Goal: Communication & Community: Answer question/provide support

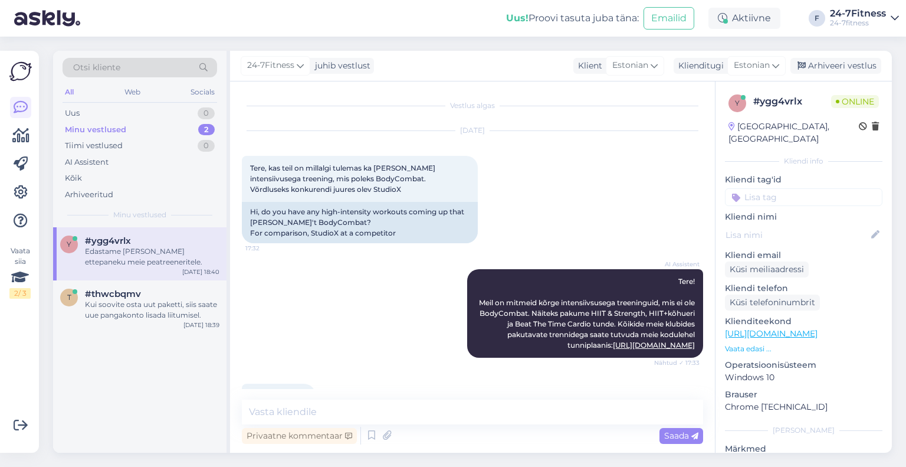
scroll to position [472, 0]
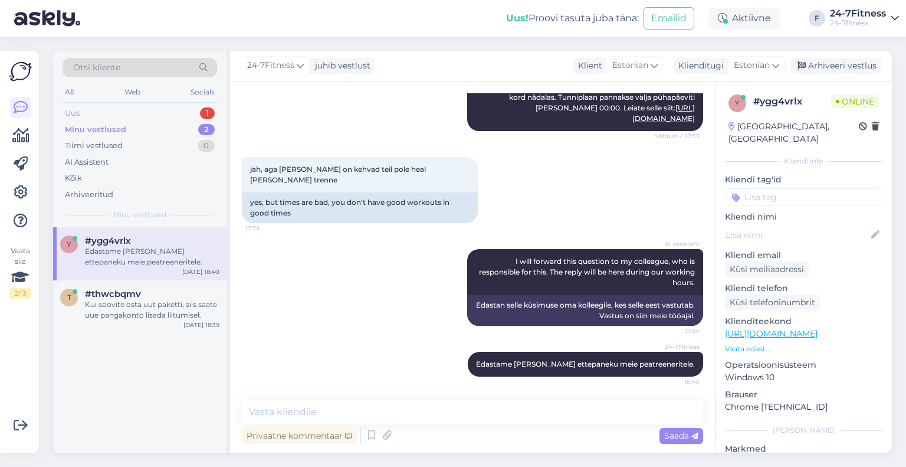
click at [136, 113] on div "Uus 1" at bounding box center [140, 113] width 155 height 17
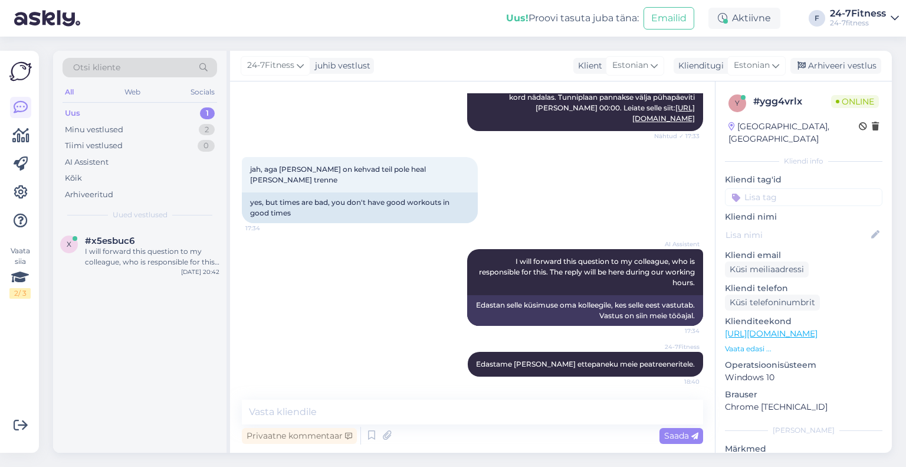
click at [129, 226] on div "Otsi kliente All Web Socials Uus 1 Minu vestlused 2 Tiimi vestlused 0 AI Assist…" at bounding box center [139, 139] width 173 height 176
click at [161, 248] on div "I will forward this question to my colleague, who is responsible for this. The …" at bounding box center [152, 256] width 135 height 21
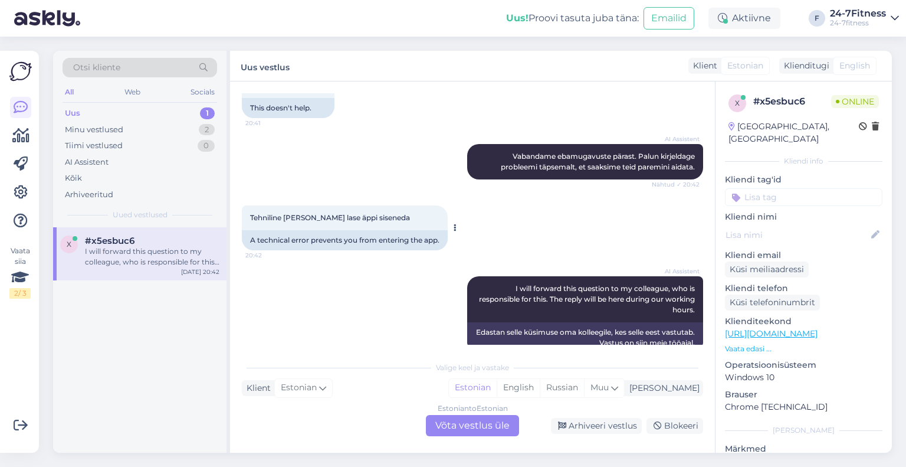
click at [339, 230] on div "A technical error prevents you from entering the app." at bounding box center [345, 240] width 206 height 20
click at [445, 429] on div "Estonian to Estonian Võta vestlus üle" at bounding box center [472, 425] width 93 height 21
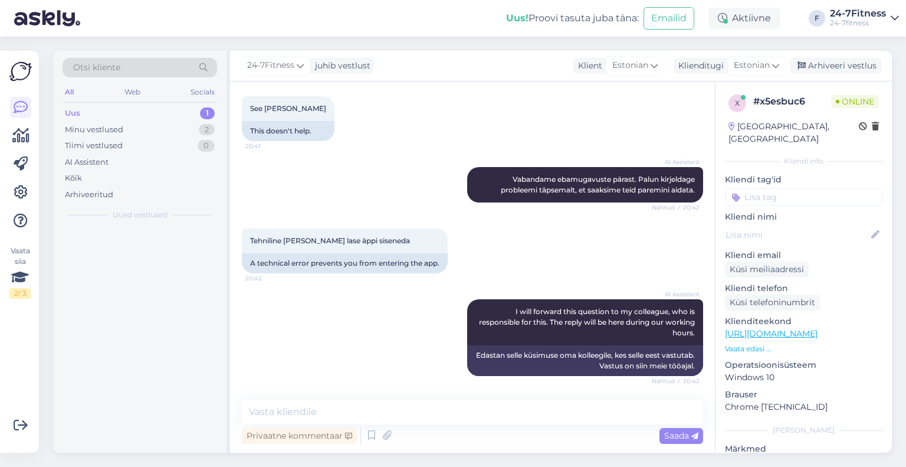
scroll to position [626, 0]
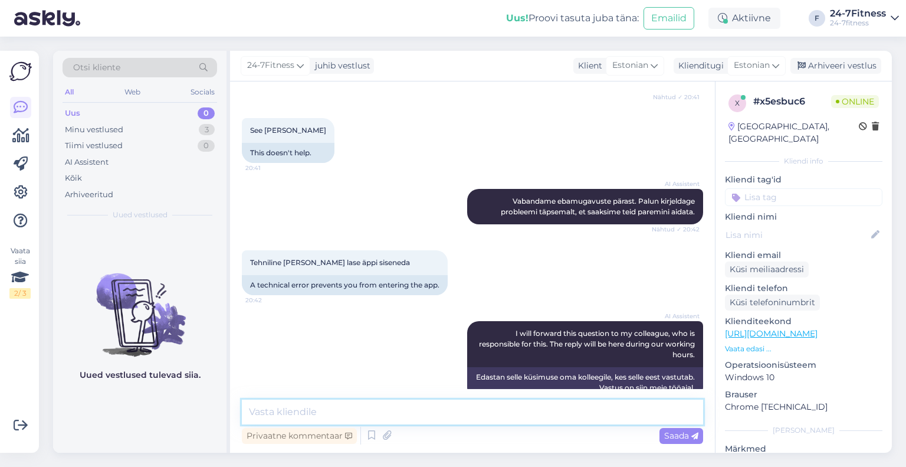
click at [410, 418] on textarea at bounding box center [472, 411] width 461 height 25
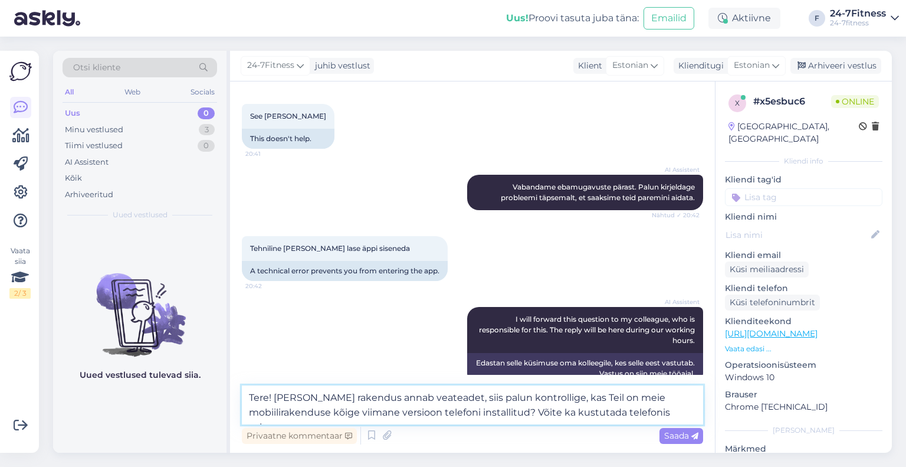
scroll to position [655, 0]
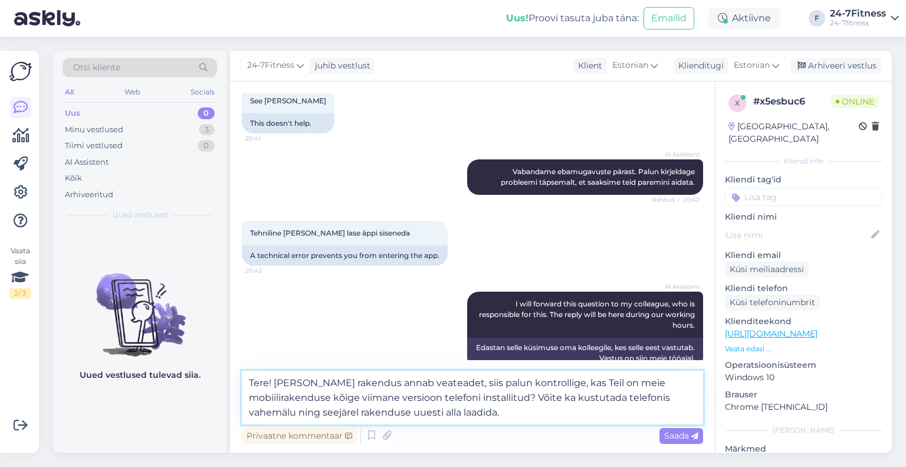
click at [624, 396] on textarea "Tere! [PERSON_NAME] rakendus annab veateadet, siis palun kontrollige, kas Teil …" at bounding box center [472, 398] width 461 height 54
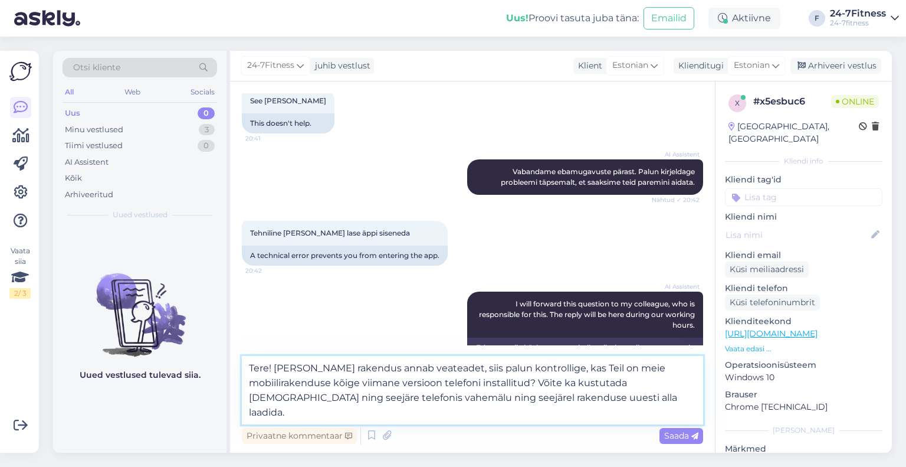
type textarea "Tere! [PERSON_NAME] rakendus annab veateadet, siis palun kontrollige, kas Teil …"
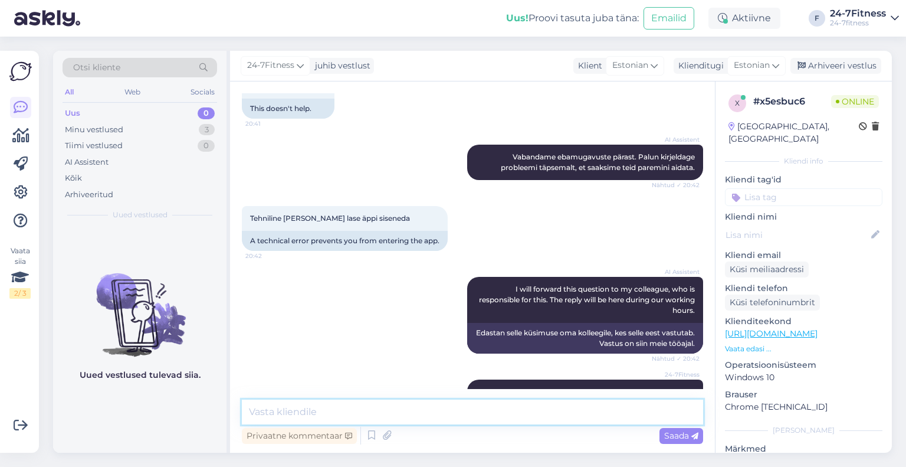
scroll to position [719, 0]
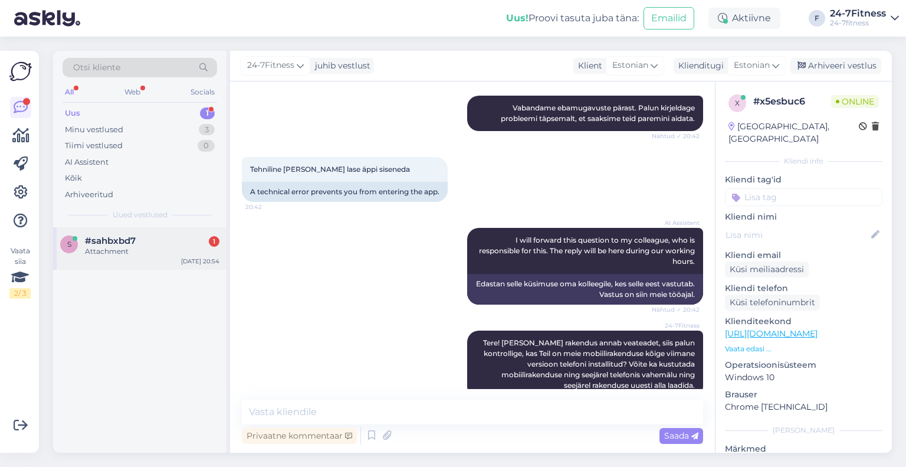
click at [172, 241] on div "#sahbxbd7 1" at bounding box center [152, 240] width 135 height 11
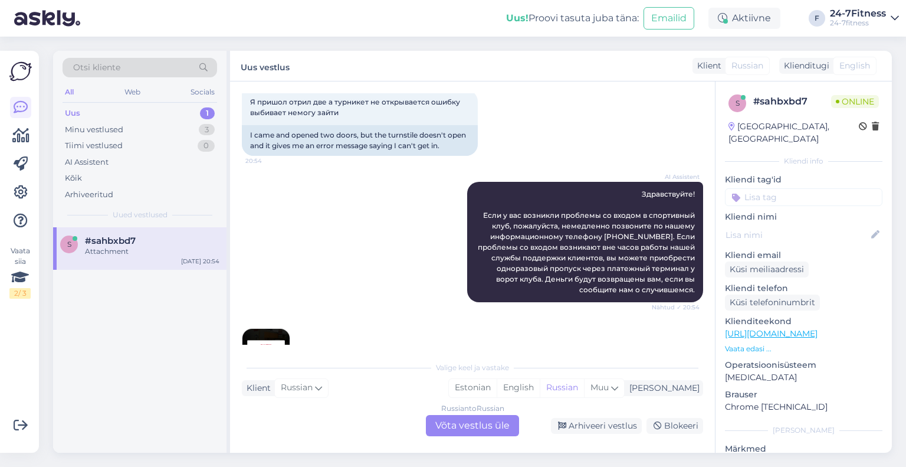
scroll to position [110, 0]
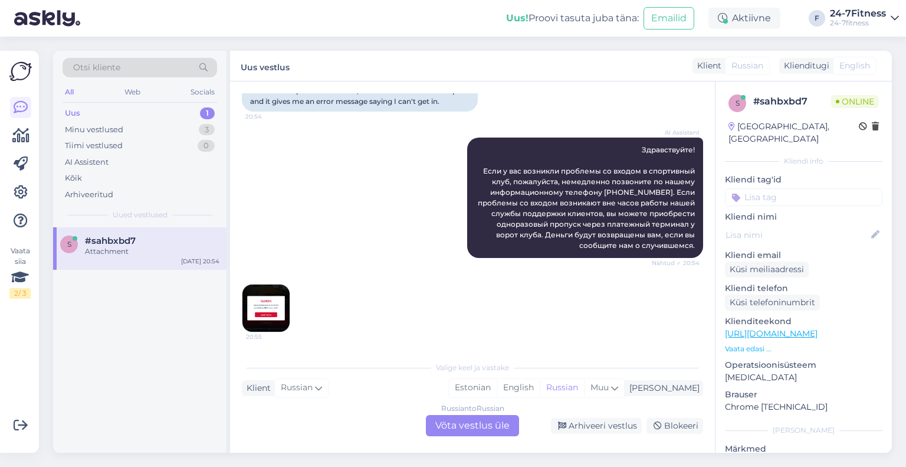
click at [260, 310] on img at bounding box center [266, 307] width 47 height 47
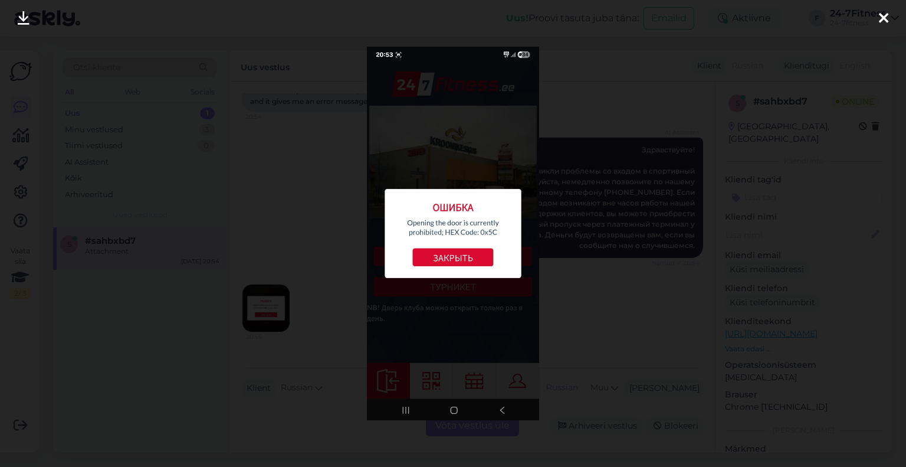
click at [296, 218] on div at bounding box center [453, 233] width 906 height 467
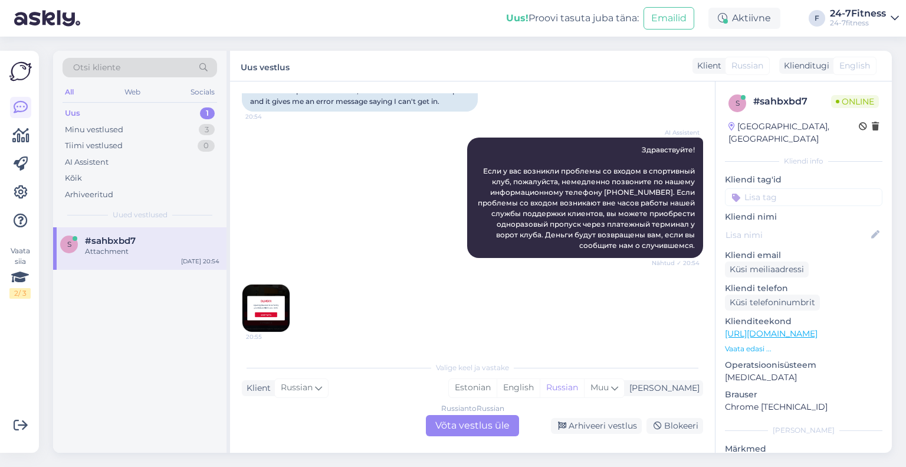
click at [441, 425] on div "Russian to Russian Võta vestlus üle" at bounding box center [472, 425] width 93 height 21
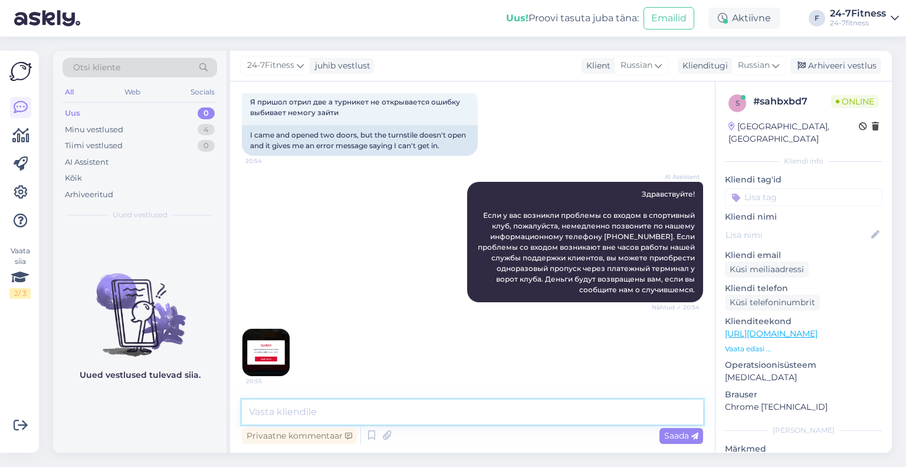
click at [334, 409] on textarea at bounding box center [472, 411] width 461 height 25
paste textarea "Здравствуйте! Пожалуйста, пришлите нам свой персональный идентификационный номе…"
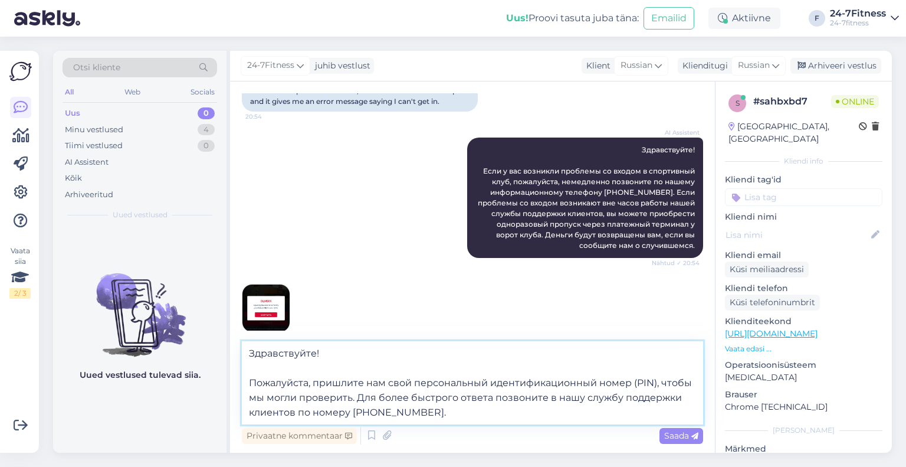
drag, startPoint x: 654, startPoint y: 379, endPoint x: 642, endPoint y: 378, distance: 12.4
click at [642, 378] on textarea "Здравствуйте! Пожалуйста, пришлите нам свой персональный идентификационный номе…" at bounding box center [472, 382] width 461 height 83
type textarea "Здравствуйте! Пожалуйста, пришлите нам свой персональный идентификационный номе…"
click at [685, 436] on span "Saada" at bounding box center [681, 435] width 34 height 11
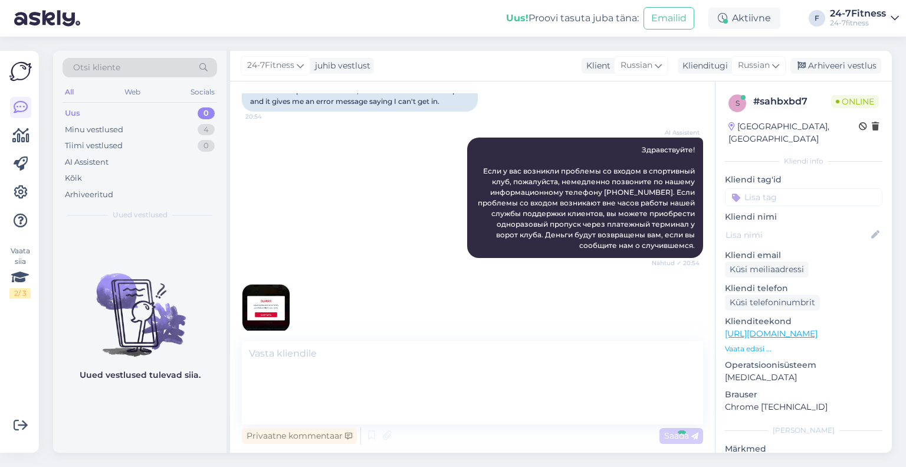
scroll to position [170, 0]
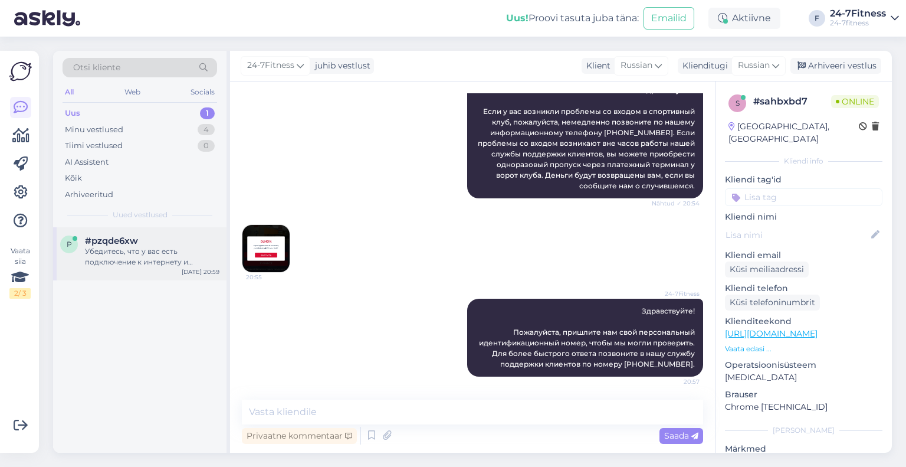
click at [161, 237] on div "#pzqde6xw" at bounding box center [152, 240] width 135 height 11
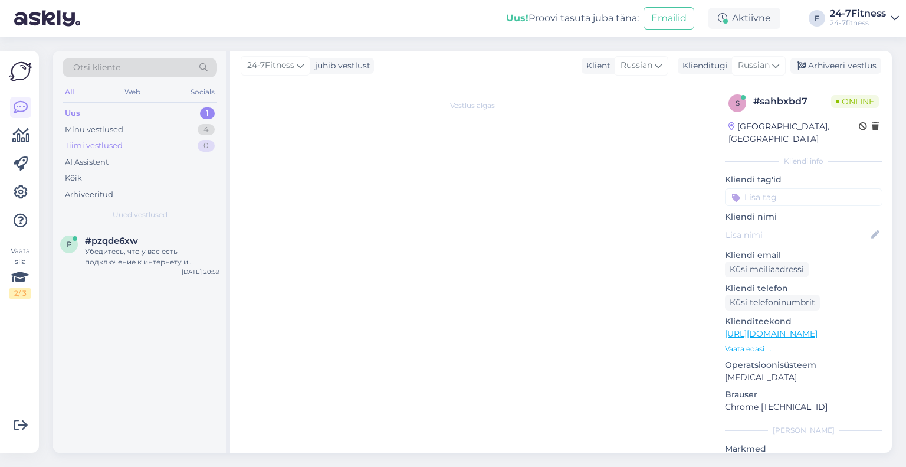
scroll to position [375, 0]
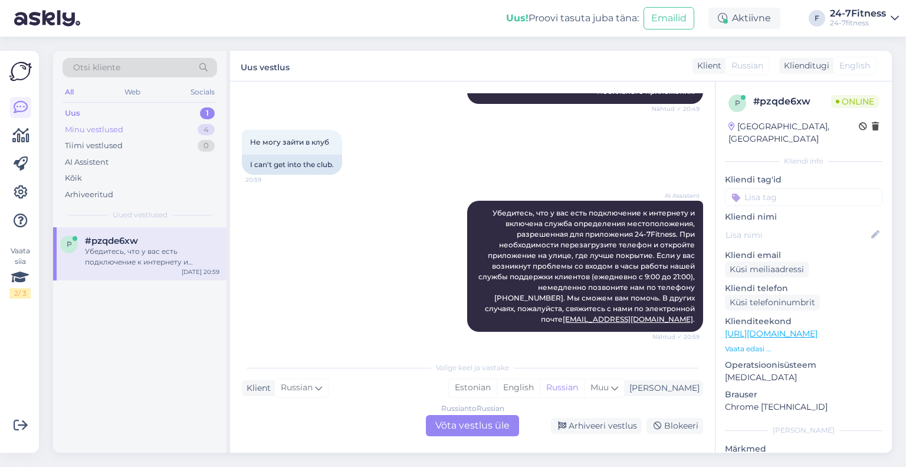
click at [130, 129] on div "Minu vestlused 4" at bounding box center [140, 130] width 155 height 17
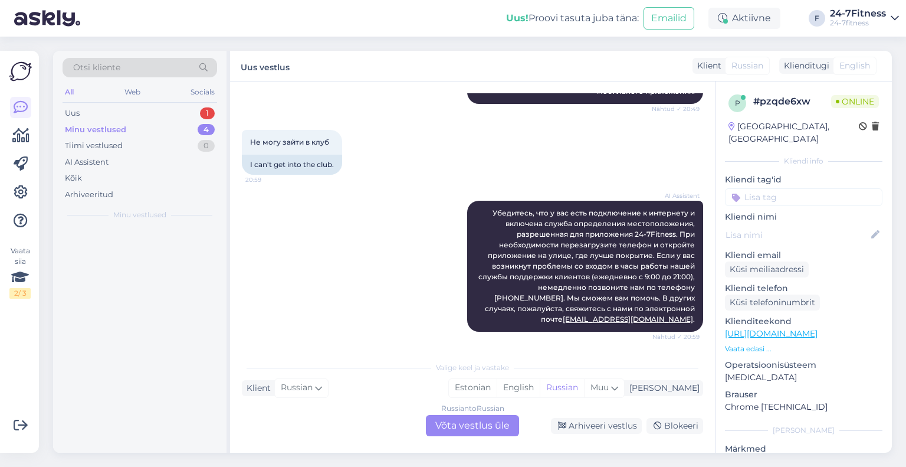
scroll to position [446, 0]
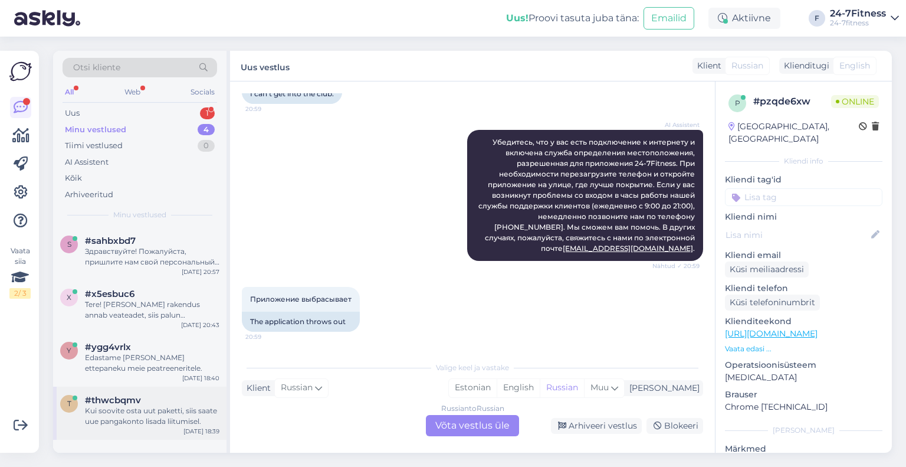
click at [135, 408] on div "Kui soovite osta uut paketti, siis saate uue pangakonto lisada liitumisel." at bounding box center [152, 415] width 135 height 21
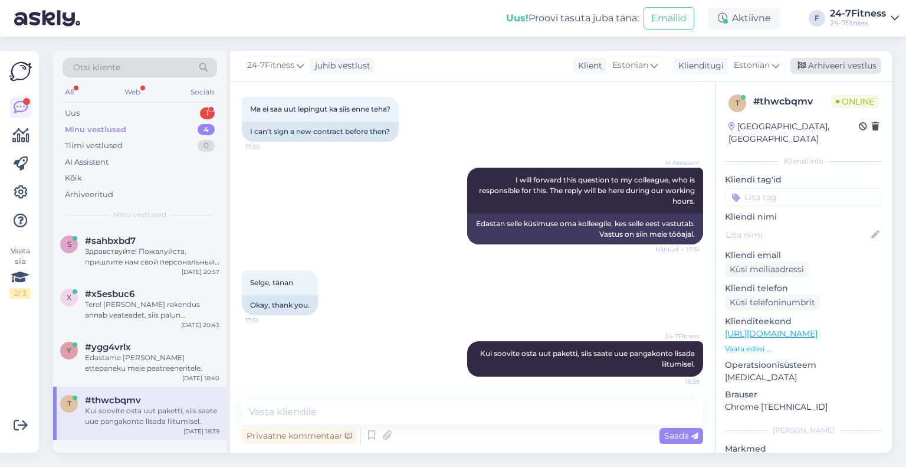
click at [814, 71] on div "Arhiveeri vestlus" at bounding box center [836, 66] width 91 height 16
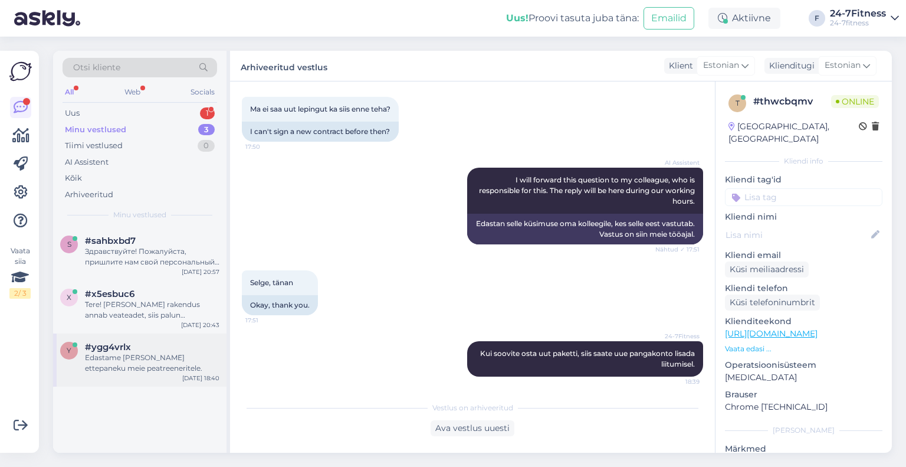
click at [123, 342] on span "#ygg4vrlx" at bounding box center [108, 347] width 46 height 11
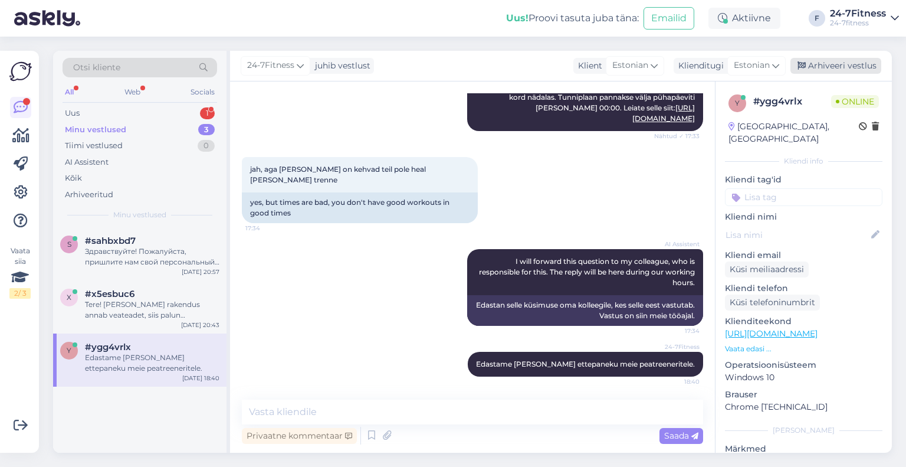
click at [846, 73] on div "Arhiveeri vestlus" at bounding box center [836, 66] width 91 height 16
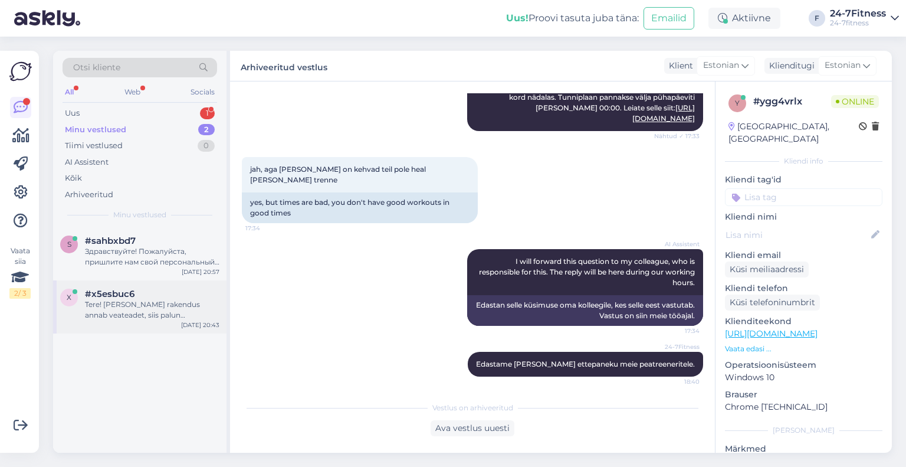
click at [148, 300] on div "Tere! [PERSON_NAME] rakendus annab veateadet, siis palun kontrollige, kas Teil …" at bounding box center [152, 309] width 135 height 21
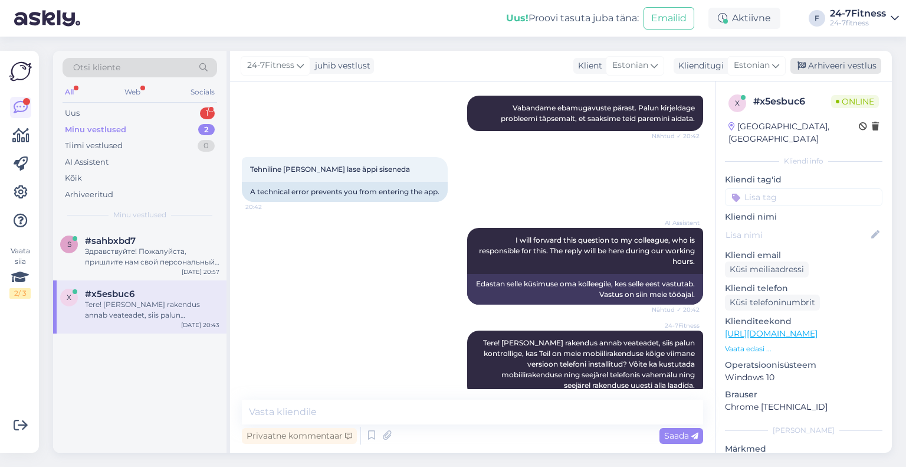
click at [848, 66] on div "Arhiveeri vestlus" at bounding box center [836, 66] width 91 height 16
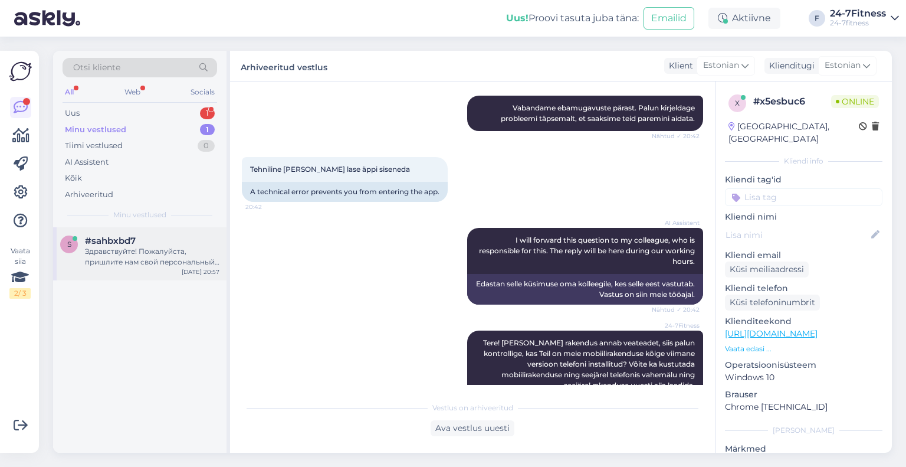
click at [120, 244] on span "#sahbxbd7" at bounding box center [110, 240] width 51 height 11
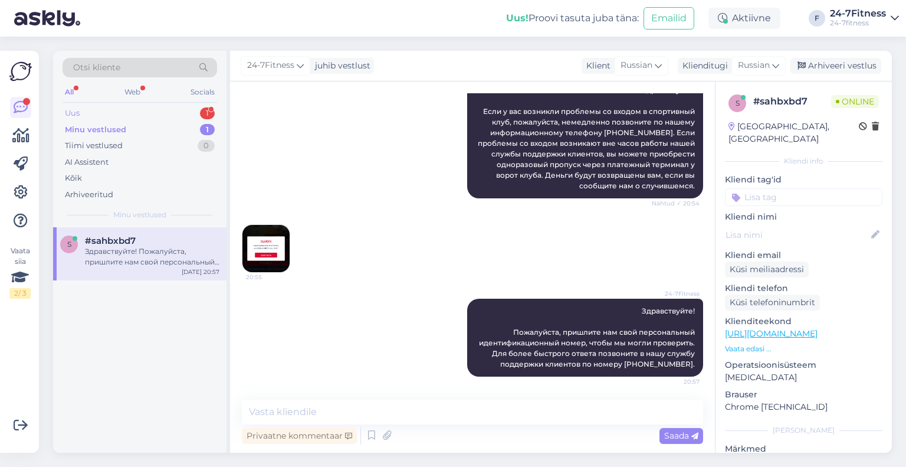
click at [123, 113] on div "Uus 1" at bounding box center [140, 113] width 155 height 17
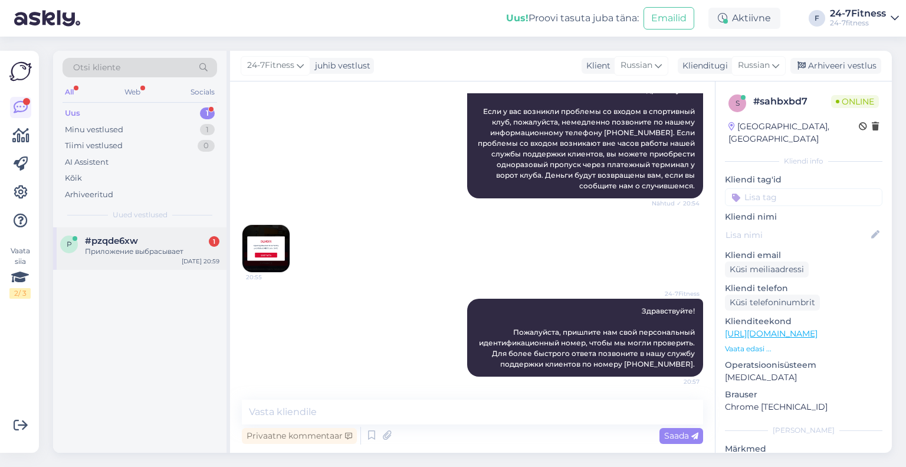
click at [123, 244] on span "#pzqde6xw" at bounding box center [111, 240] width 53 height 11
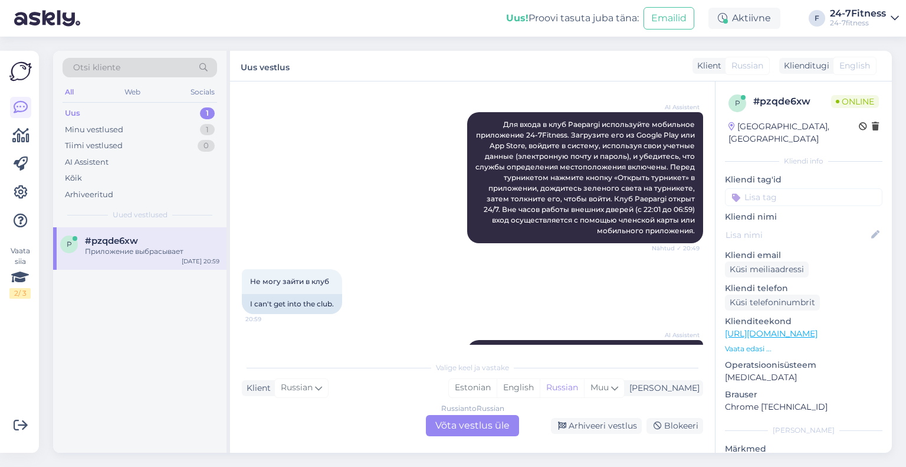
scroll to position [446, 0]
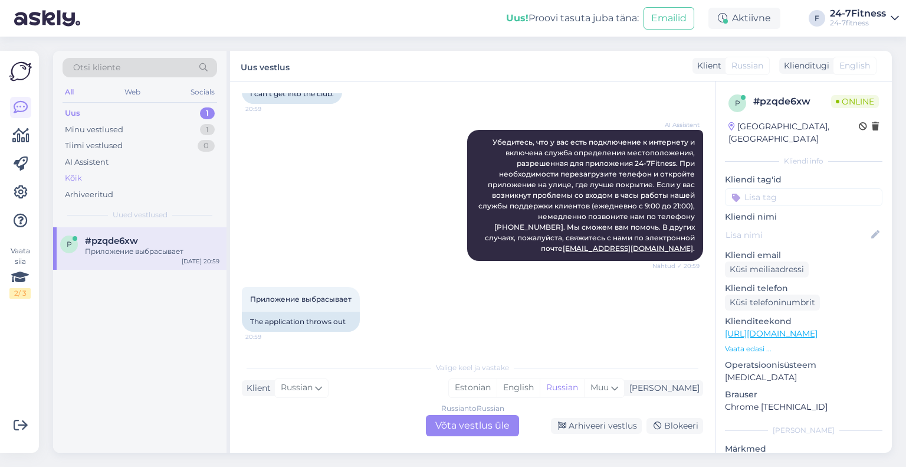
click at [83, 176] on div "Kõik" at bounding box center [140, 178] width 155 height 17
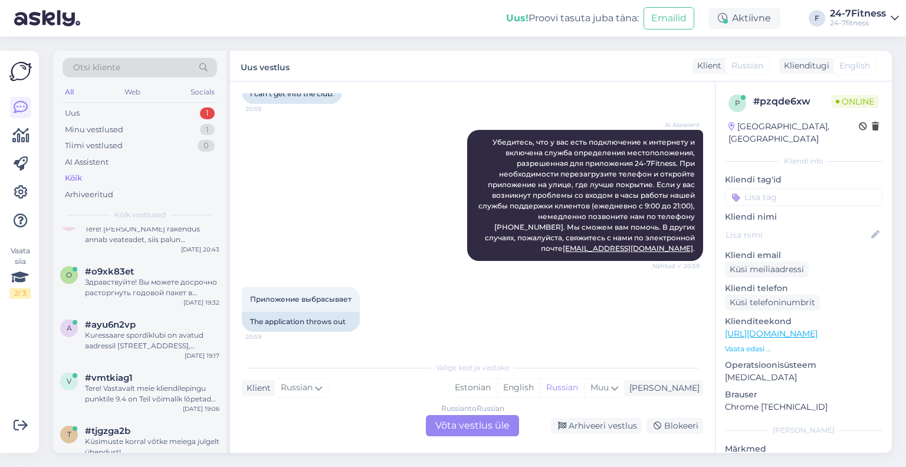
scroll to position [59, 0]
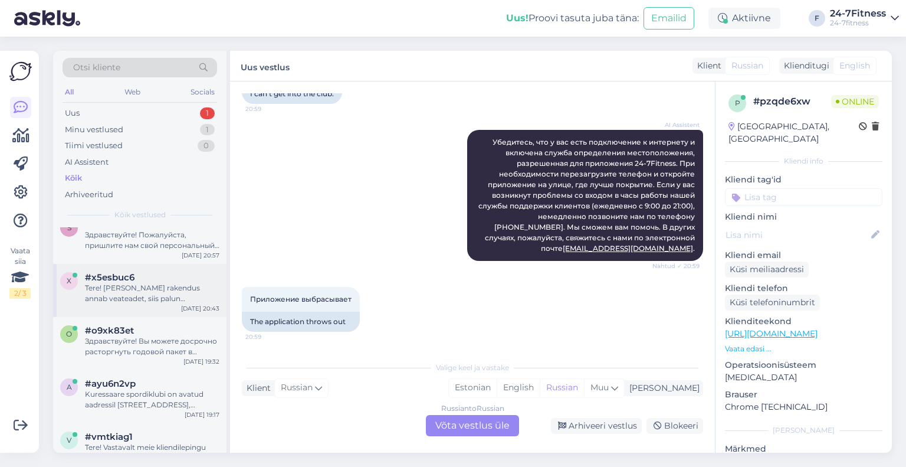
click at [141, 300] on div "Tere! [PERSON_NAME] rakendus annab veateadet, siis palun kontrollige, kas Teil …" at bounding box center [152, 293] width 135 height 21
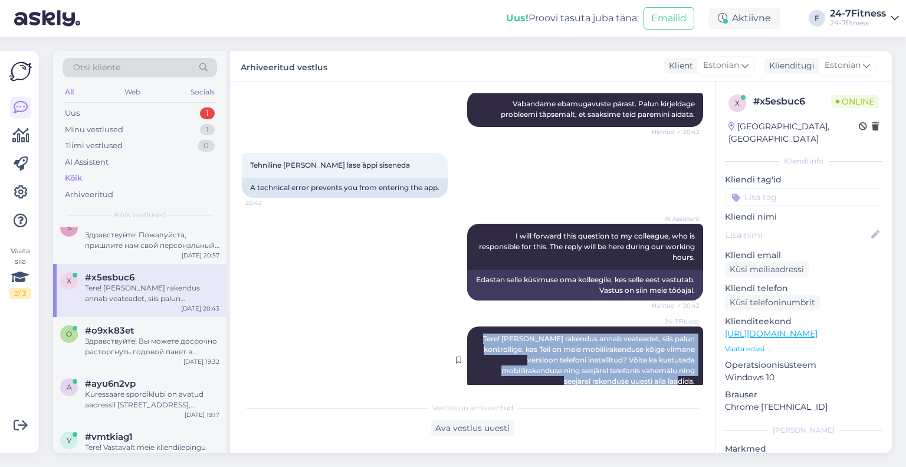
drag, startPoint x: 687, startPoint y: 361, endPoint x: 496, endPoint y: 316, distance: 197.1
click at [496, 326] on div "24-7Fitness Tere! [PERSON_NAME] rakendus annab veateadet, siis palun kontrollig…" at bounding box center [585, 359] width 236 height 67
copy span "Tere! [PERSON_NAME] rakendus annab veateadet, siis palun kontrollige, kas Teil …"
click at [100, 122] on div "Minu vestlused 1" at bounding box center [140, 130] width 155 height 17
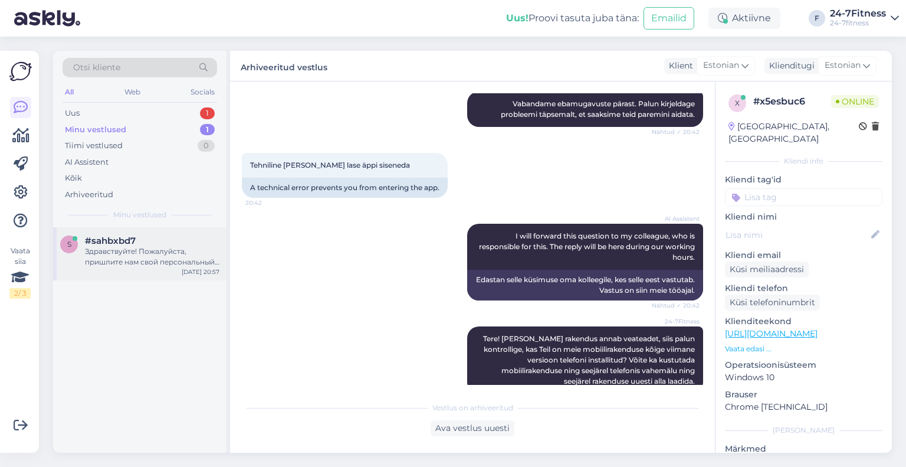
click at [129, 248] on div "Здравствуйте! Пожалуйста, пришлите нам свой персональный идентификационный номе…" at bounding box center [152, 256] width 135 height 21
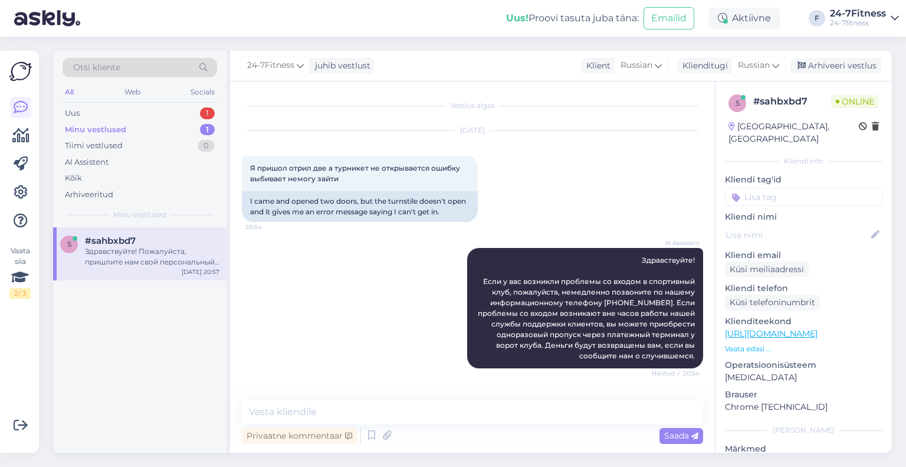
scroll to position [170, 0]
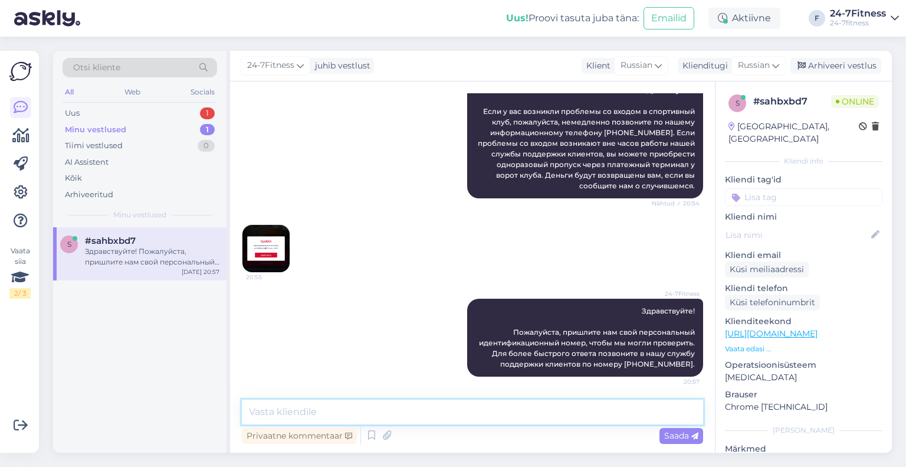
click at [456, 420] on textarea at bounding box center [472, 411] width 461 height 25
paste textarea "Здравствуйте! Если ваше приложение выдаёт ошибку, проверьте, установлена ​​ли н…"
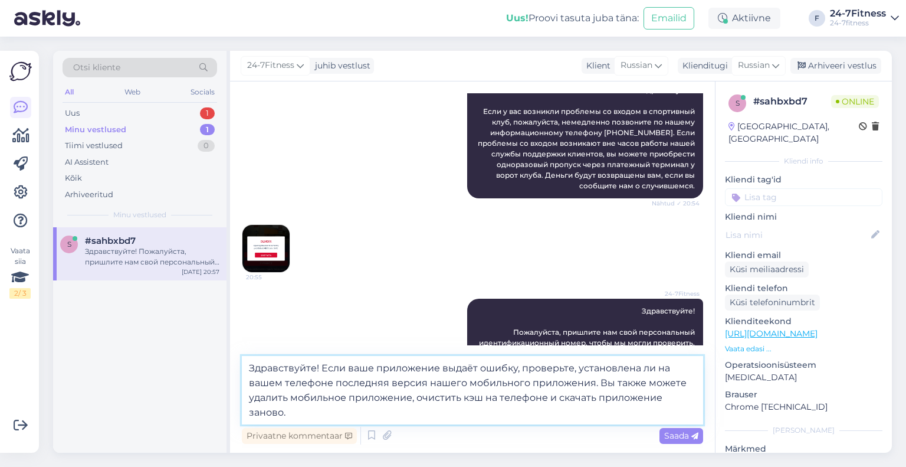
drag, startPoint x: 320, startPoint y: 363, endPoint x: 198, endPoint y: 356, distance: 121.7
click at [198, 356] on div "Otsi kliente All Web Socials Uus 1 Minu vestlused 1 Tiimi vestlused 0 AI Assist…" at bounding box center [472, 252] width 839 height 402
type textarea "Если ваше приложение выдаёт ошибку, проверьте, установлена ​​ли на вашем телефо…"
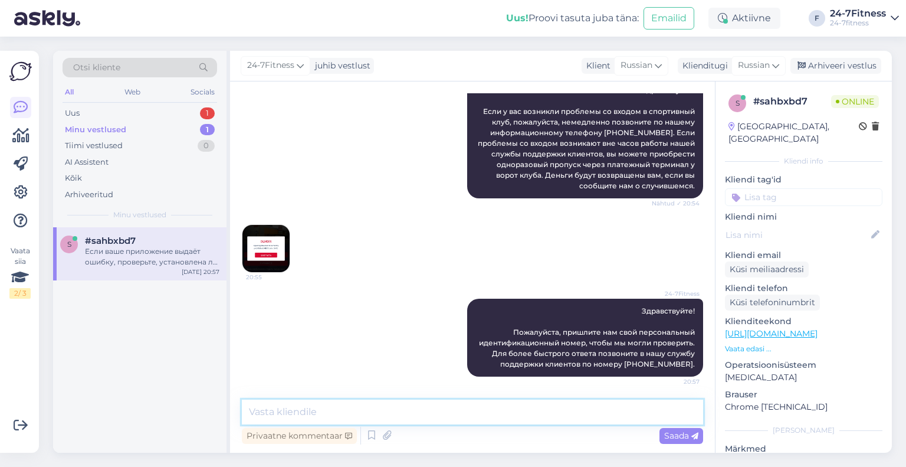
scroll to position [263, 0]
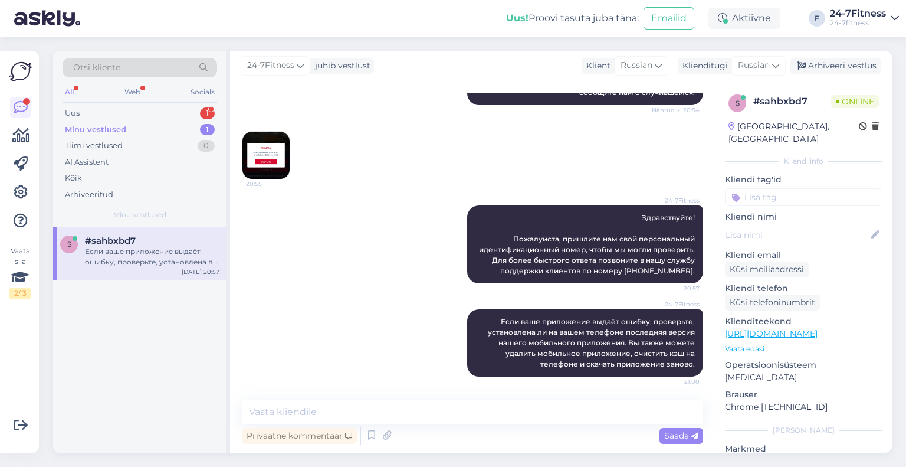
click at [101, 103] on div "Otsi kliente All Web Socials Uus 1 Minu vestlused 1 Tiimi vestlused 0 AI Assist…" at bounding box center [139, 139] width 173 height 176
click at [102, 109] on div "Uus 1" at bounding box center [140, 113] width 155 height 17
